Goal: Task Accomplishment & Management: Complete application form

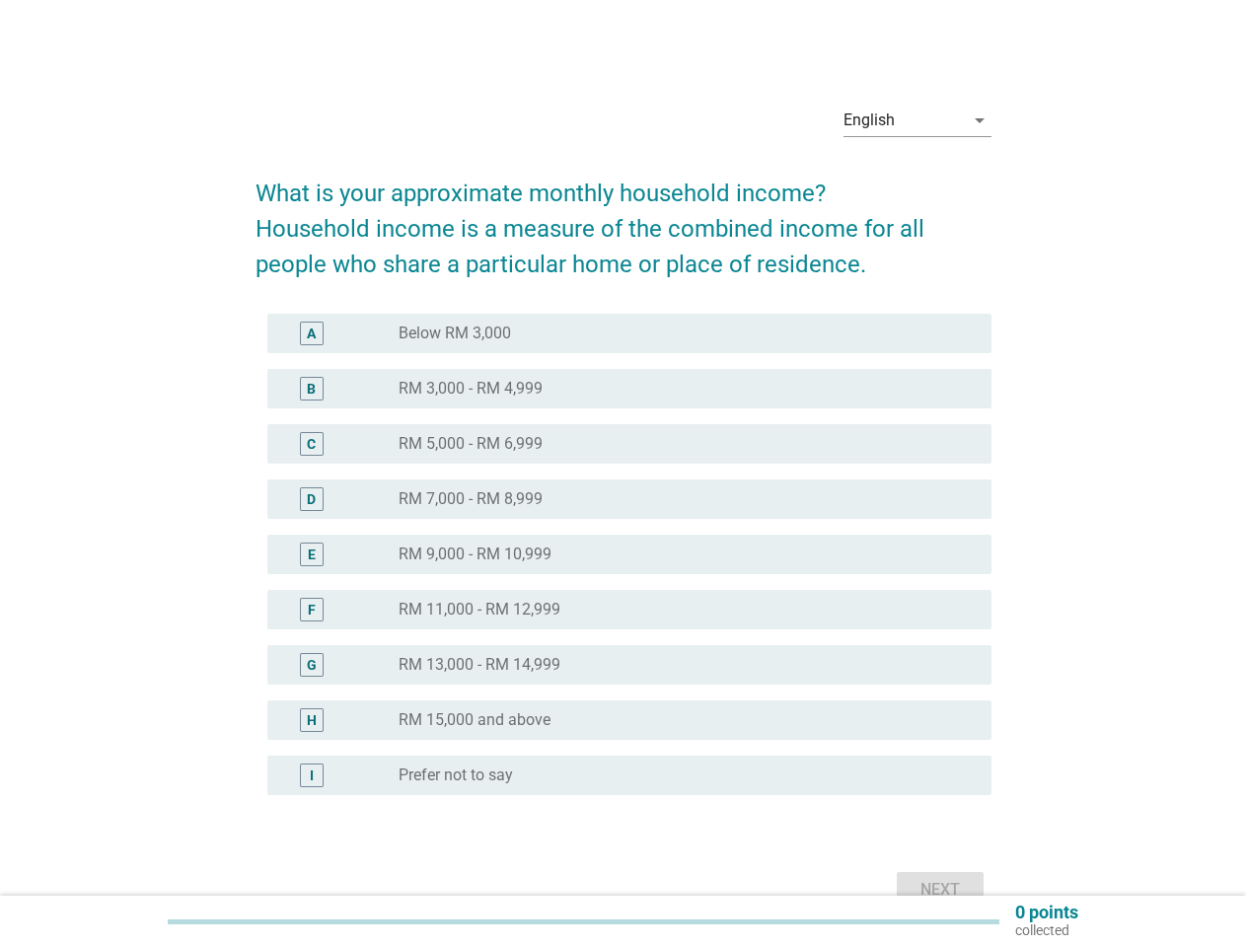
click at [623, 501] on div "radio_button_unchecked RM 7,000 - RM 8,999" at bounding box center [678, 499] width 561 height 20
click at [917, 120] on div "English" at bounding box center [903, 121] width 120 height 32
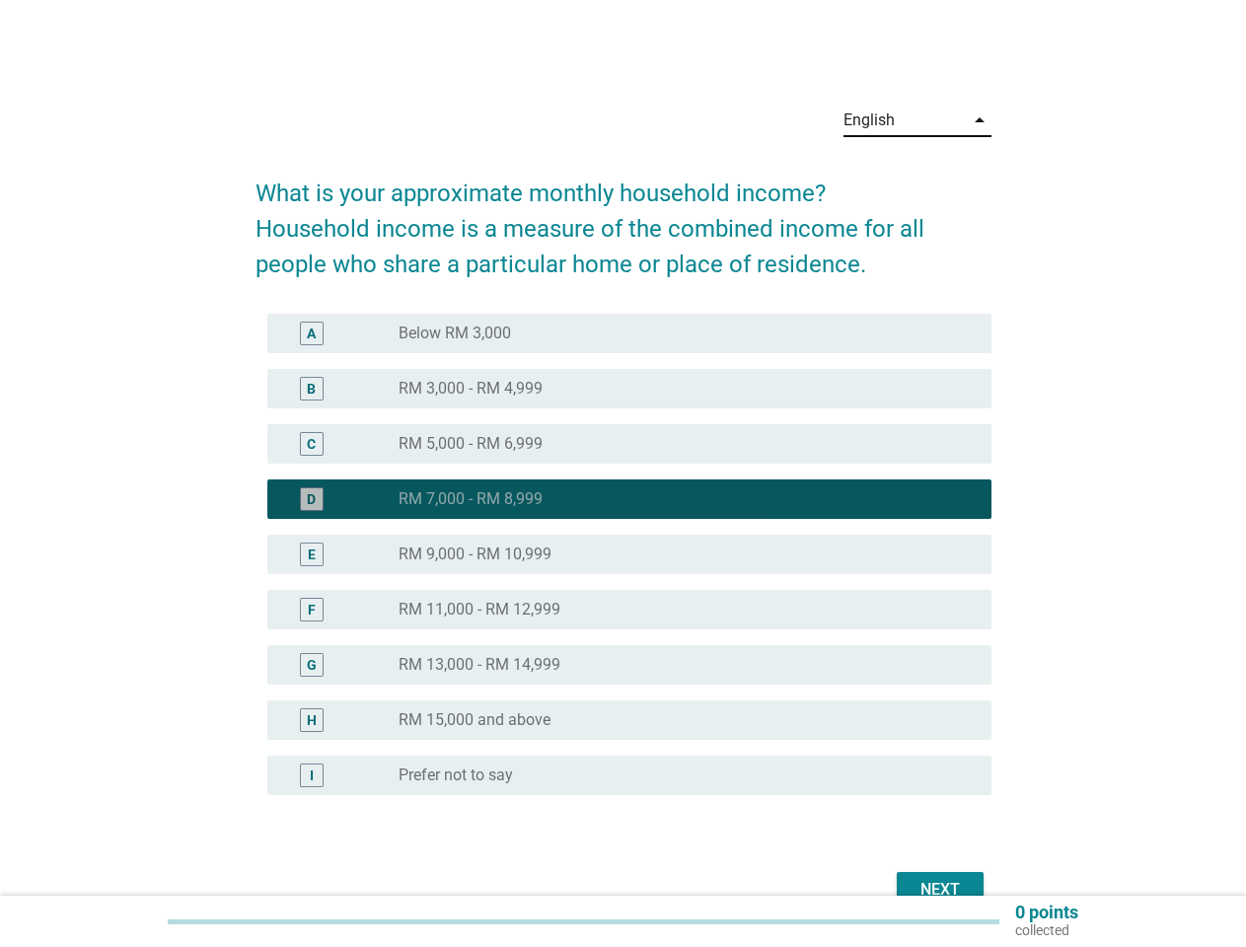
click at [623, 566] on div "E radio_button_unchecked RM 9,000 - RM 10,999" at bounding box center [629, 554] width 724 height 39
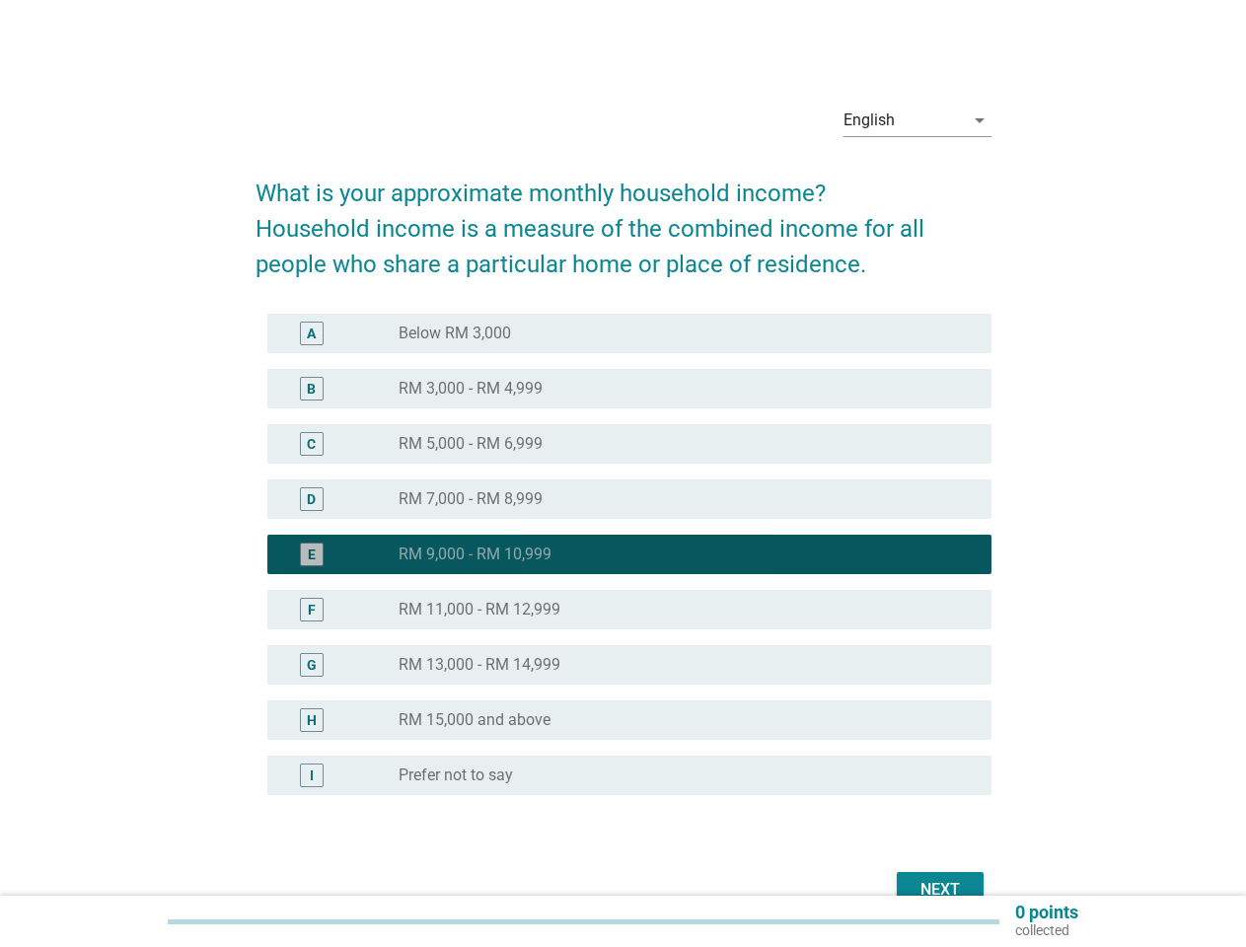
click at [623, 554] on div "radio_button_checked RM 9,000 - RM 10,999" at bounding box center [678, 554] width 561 height 20
click at [629, 333] on div "radio_button_unchecked Below RM 3,000" at bounding box center [678, 334] width 561 height 20
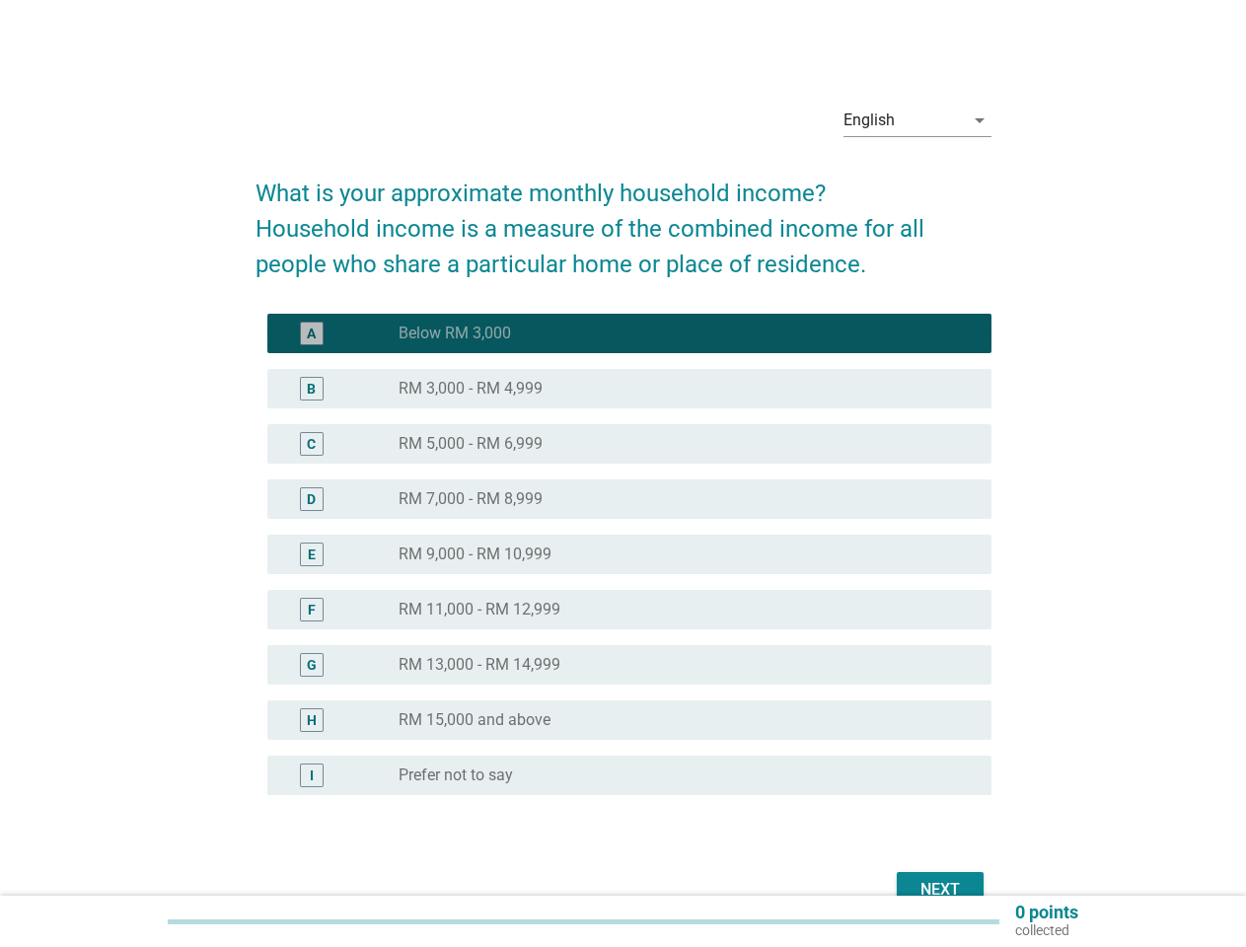
click at [457, 333] on label "Below RM 3,000" at bounding box center [454, 334] width 112 height 20
click at [629, 389] on div "radio_button_unchecked RM 3,000 - RM 4,999" at bounding box center [678, 389] width 561 height 20
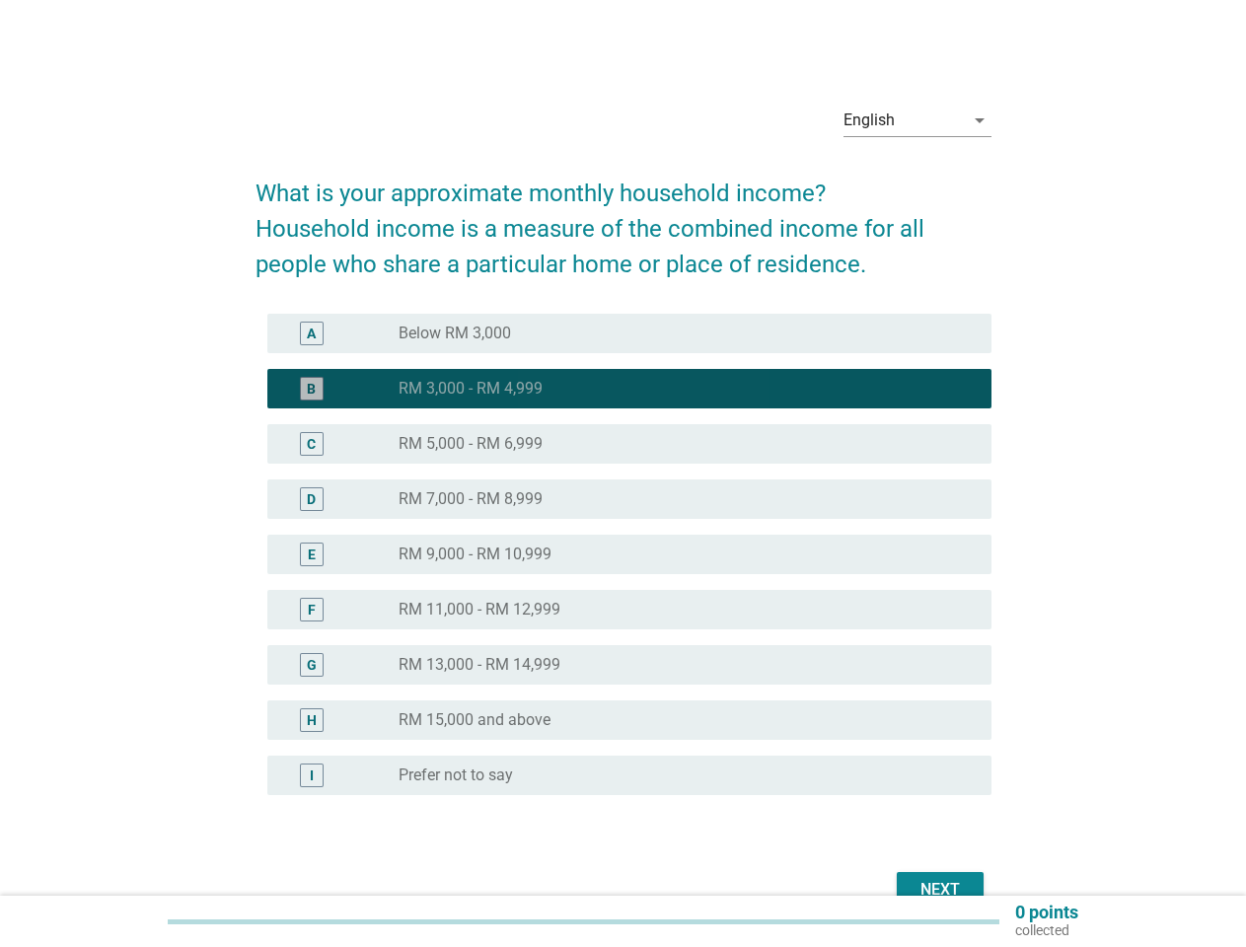
click at [471, 389] on label "RM 3,000 - RM 4,999" at bounding box center [470, 389] width 144 height 20
click at [629, 444] on div "radio_button_unchecked RM 5,000 - RM 6,999" at bounding box center [678, 444] width 561 height 20
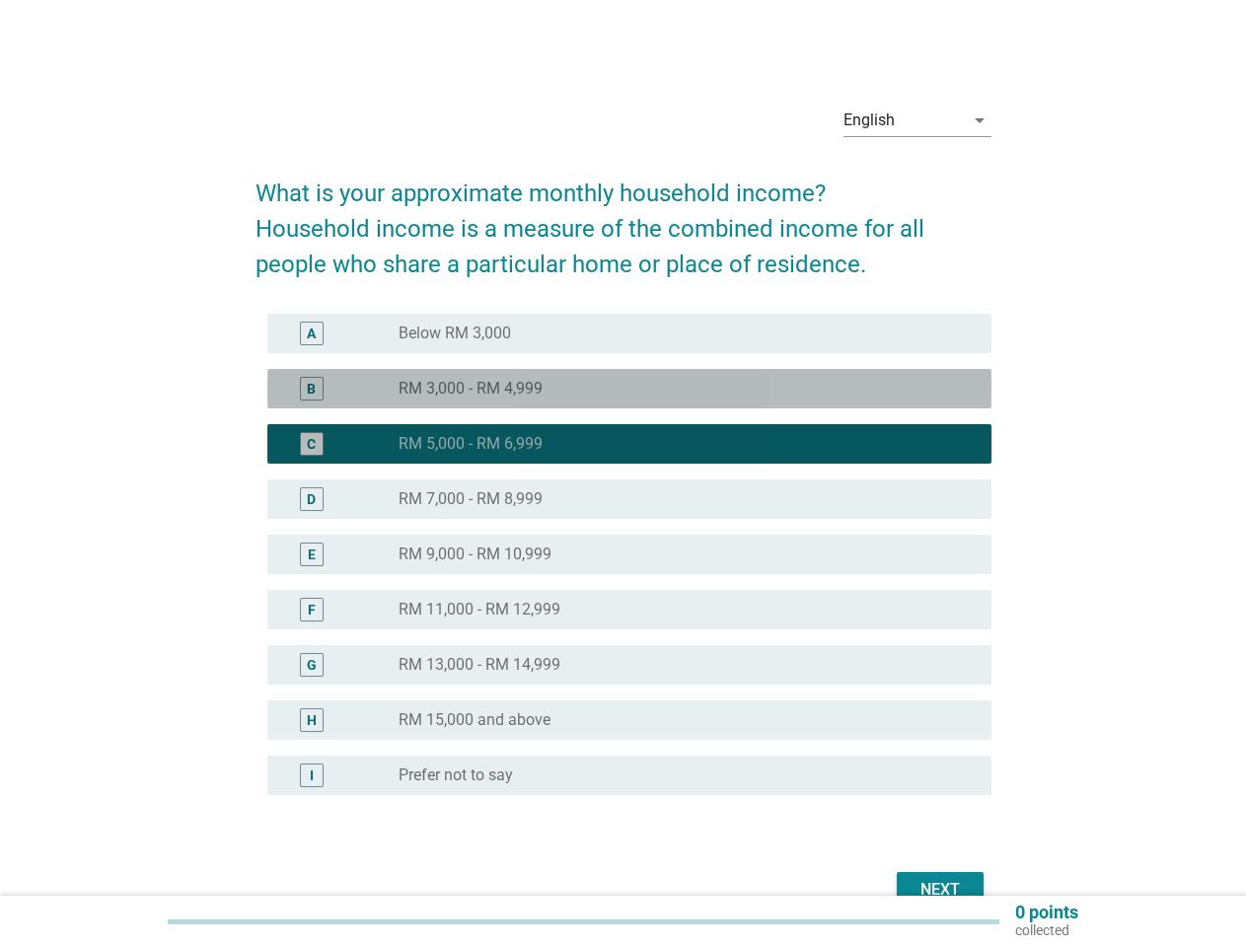
click at [471, 444] on label "RM 5,000 - RM 6,999" at bounding box center [470, 444] width 144 height 20
